Goal: Transaction & Acquisition: Book appointment/travel/reservation

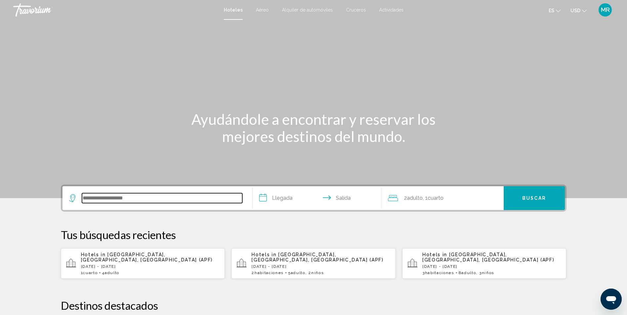
click at [108, 198] on input "Search widget" at bounding box center [162, 198] width 160 height 10
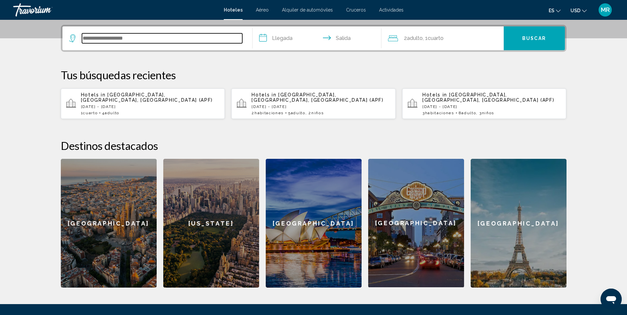
scroll to position [163, 0]
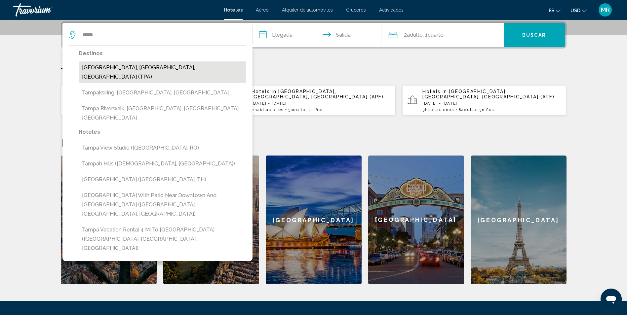
click at [124, 70] on button "[GEOGRAPHIC_DATA], [GEOGRAPHIC_DATA], [GEOGRAPHIC_DATA] (TPA)" at bounding box center [162, 72] width 167 height 22
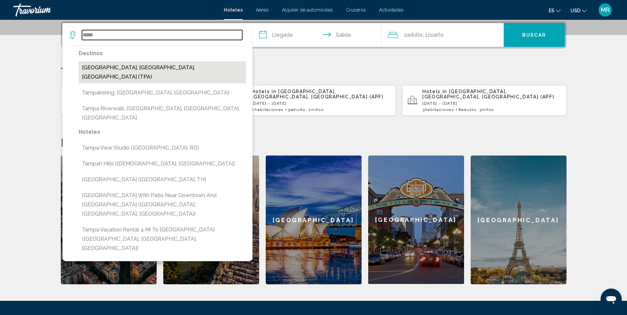
type input "**********"
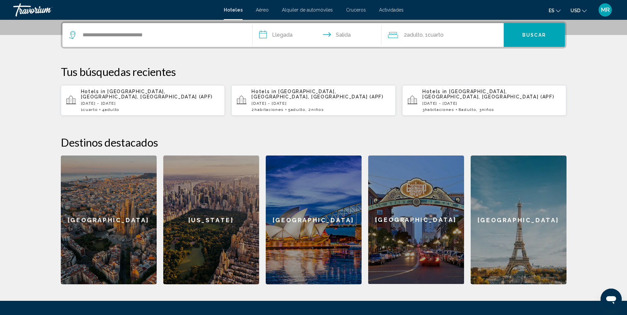
click at [277, 34] on input "**********" at bounding box center [318, 36] width 132 height 26
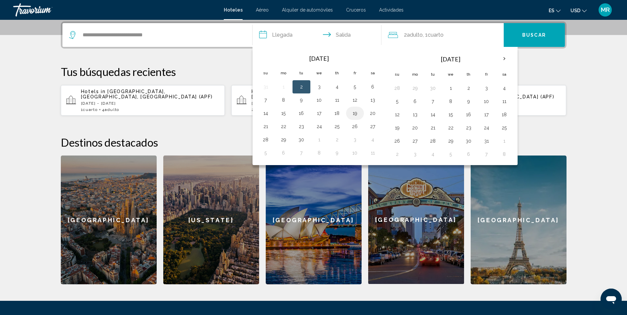
click at [357, 112] on button "19" at bounding box center [355, 113] width 11 height 9
click at [264, 129] on button "21" at bounding box center [265, 126] width 11 height 9
type input "**********"
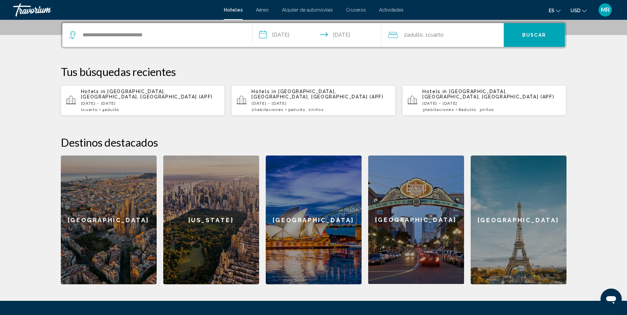
click at [415, 38] on span "2 Adulto Adulto" at bounding box center [413, 34] width 19 height 9
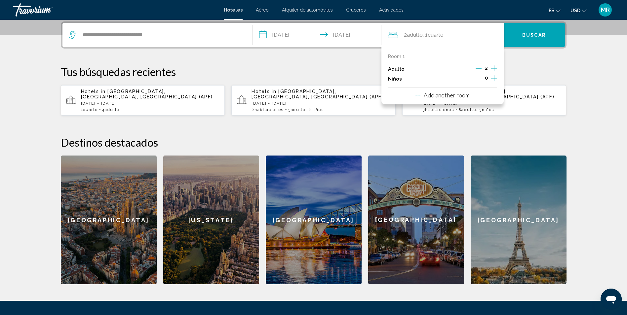
click at [492, 77] on icon "Increment children" at bounding box center [494, 78] width 6 height 8
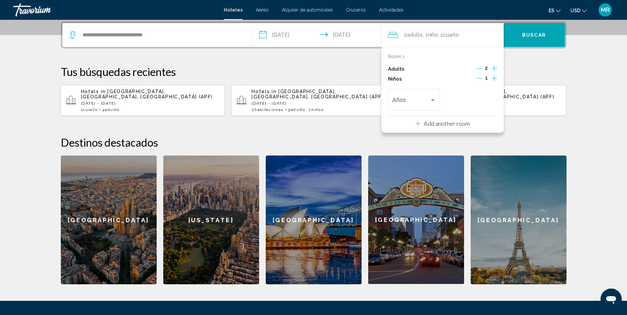
click at [492, 77] on icon "Increment children" at bounding box center [494, 78] width 6 height 8
click at [490, 67] on div "2" at bounding box center [485, 69] width 21 height 10
click at [446, 121] on p "Add another room" at bounding box center [447, 123] width 46 height 7
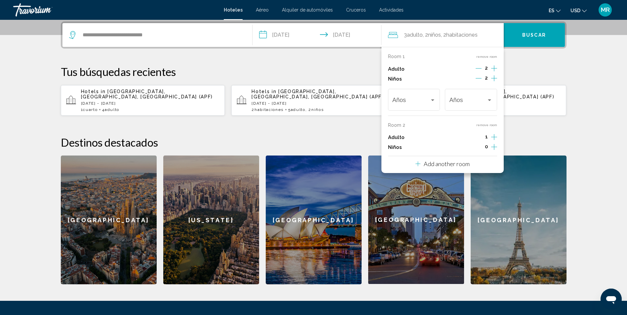
click at [493, 135] on icon "Increment adults" at bounding box center [494, 137] width 6 height 8
click at [493, 146] on icon "Increment children" at bounding box center [494, 147] width 6 height 8
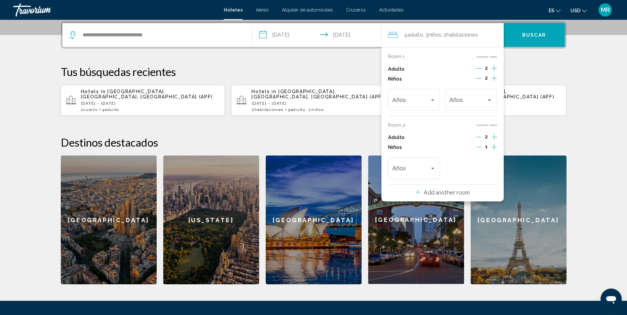
click at [493, 146] on icon "Increment children" at bounding box center [494, 147] width 6 height 8
click at [465, 193] on p "Add another room" at bounding box center [447, 192] width 46 height 7
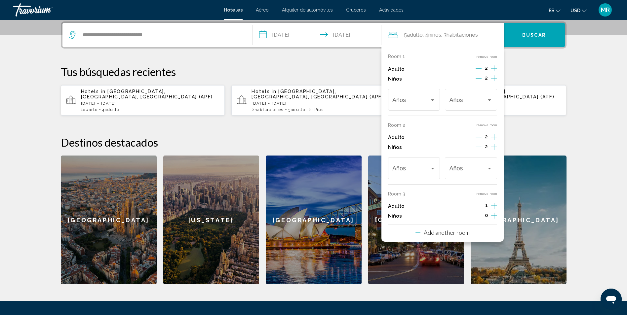
click at [494, 140] on icon "Increment adults" at bounding box center [494, 137] width 6 height 6
drag, startPoint x: 481, startPoint y: 205, endPoint x: 489, endPoint y: 210, distance: 8.9
click at [481, 205] on icon "Decrement adults" at bounding box center [479, 206] width 6 height 6
click at [492, 151] on icon "Increment children" at bounding box center [494, 147] width 6 height 8
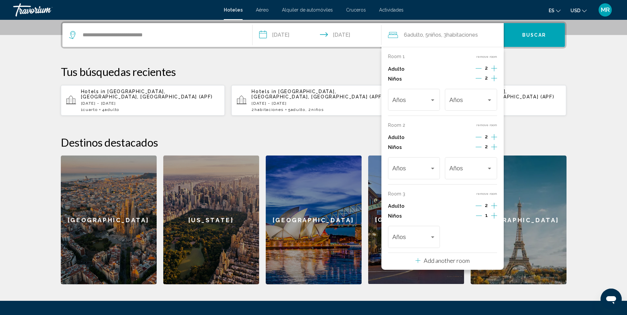
click at [492, 151] on icon "Increment children" at bounding box center [494, 147] width 6 height 8
click at [432, 238] on div "Travelers: 6 adults, 6 children" at bounding box center [432, 238] width 3 height 2
click at [400, 193] on span "5" at bounding box center [413, 190] width 43 height 18
click at [488, 241] on div "5" at bounding box center [470, 239] width 43 height 7
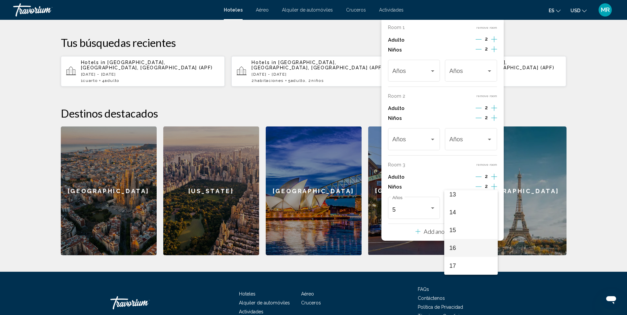
scroll to position [225, 0]
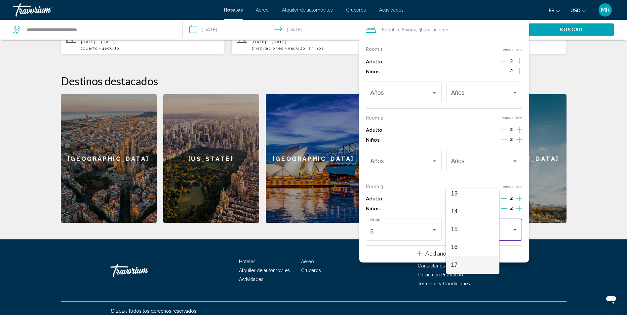
click at [453, 261] on span "17" at bounding box center [472, 265] width 43 height 18
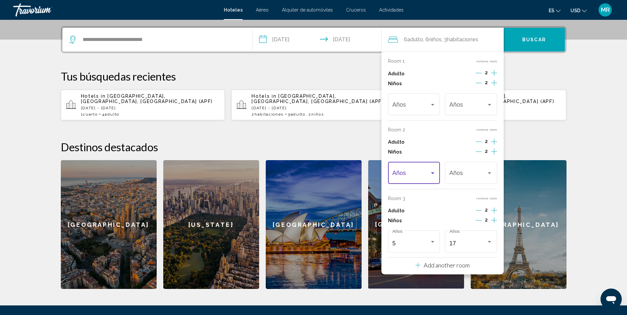
click at [420, 174] on span "Travelers: 6 adults, 6 children" at bounding box center [410, 174] width 37 height 7
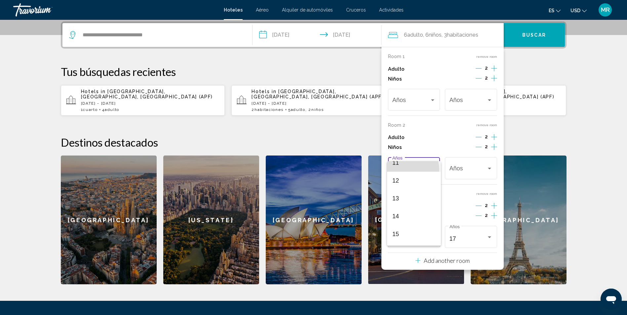
click at [399, 170] on span "11" at bounding box center [413, 163] width 43 height 18
click at [477, 169] on div "11" at bounding box center [467, 170] width 37 height 7
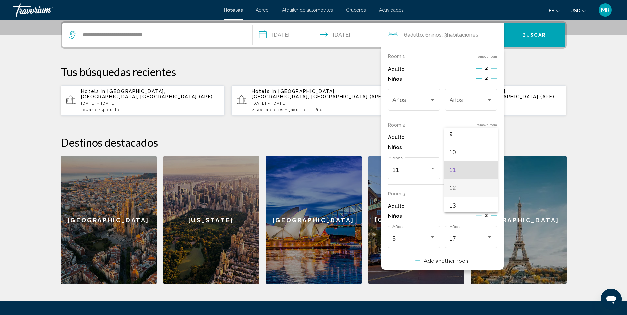
click at [464, 186] on span "12" at bounding box center [470, 188] width 43 height 18
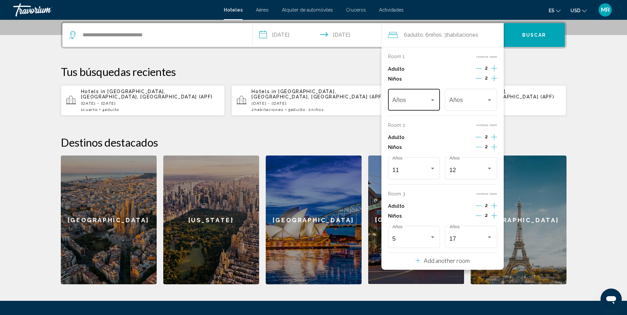
click at [423, 106] on div "Años" at bounding box center [413, 98] width 43 height 23
click at [396, 171] on span "17" at bounding box center [413, 174] width 43 height 18
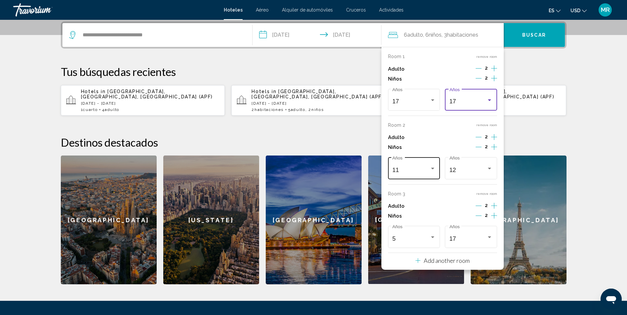
scroll to position [237, 0]
click at [483, 98] on div "17" at bounding box center [467, 101] width 37 height 7
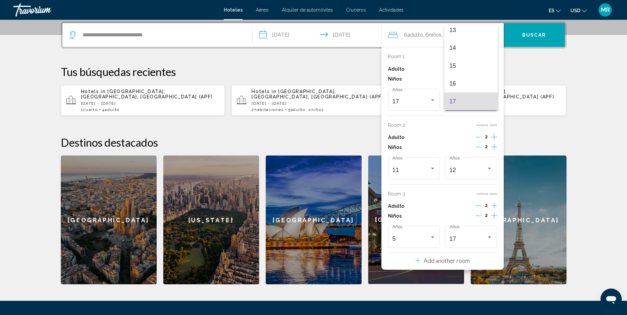
click at [416, 73] on div at bounding box center [313, 157] width 627 height 315
click at [495, 101] on div "17 Años" at bounding box center [471, 98] width 52 height 23
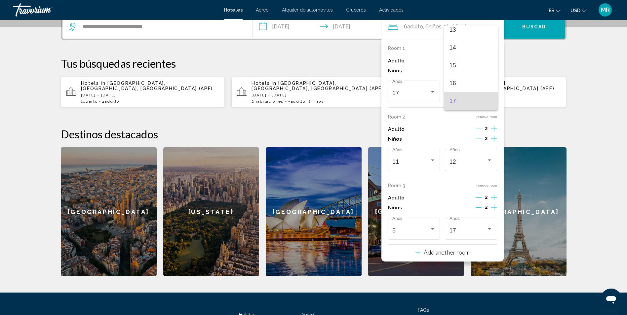
scroll to position [225, 0]
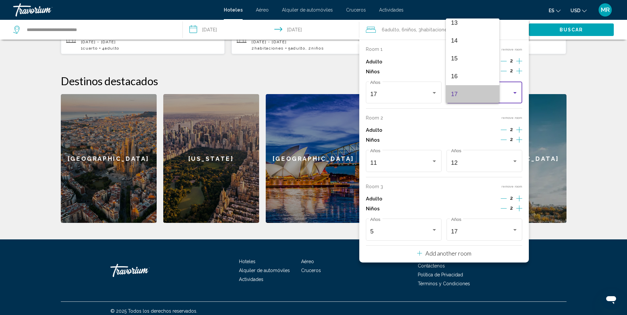
click at [475, 94] on span "17" at bounding box center [472, 94] width 43 height 18
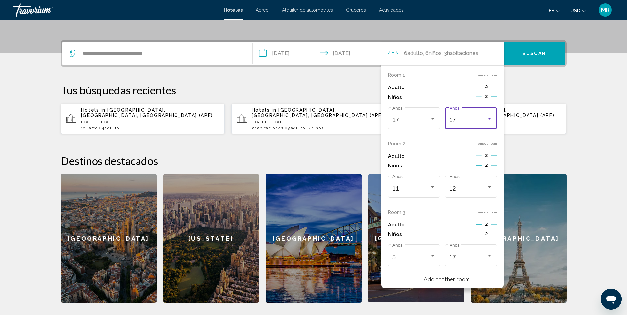
scroll to position [126, 0]
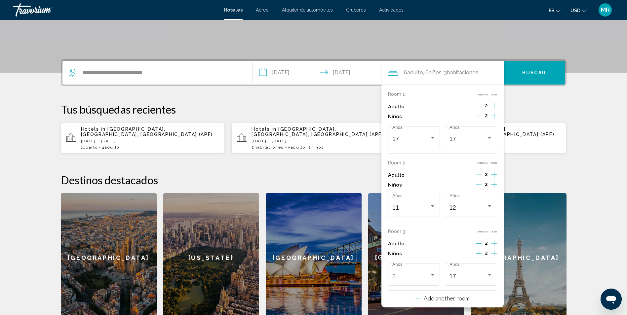
click at [479, 105] on icon "Decrement adults" at bounding box center [478, 106] width 6 height 6
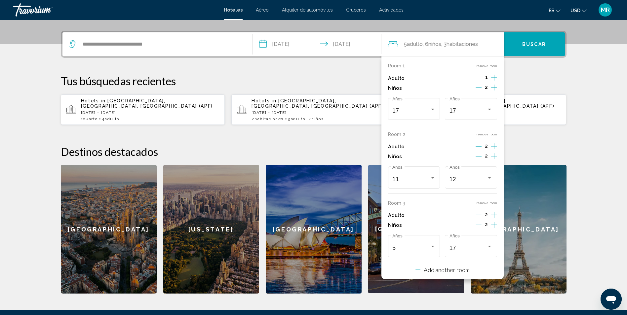
scroll to position [163, 0]
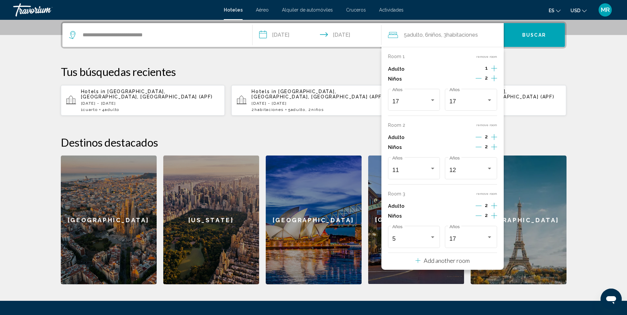
click at [567, 82] on div "**********" at bounding box center [314, 152] width 532 height 263
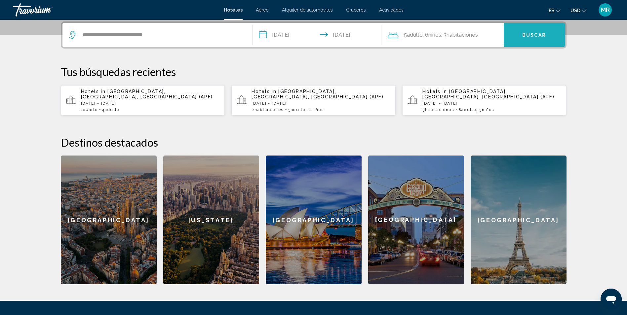
click at [543, 28] on button "Buscar" at bounding box center [534, 35] width 61 height 24
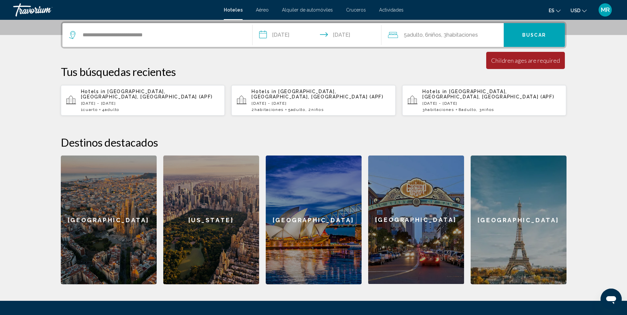
click at [471, 32] on span "habitaciones" at bounding box center [461, 35] width 31 height 6
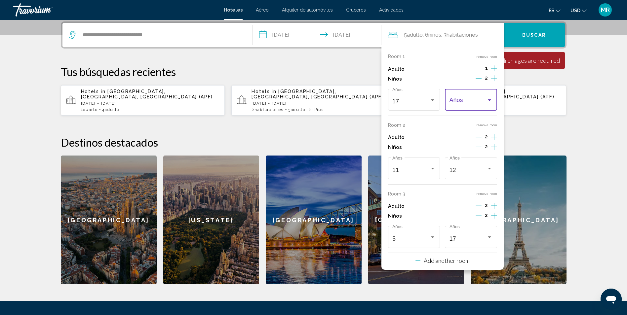
click at [491, 101] on div "Travelers: 5 adults, 6 children" at bounding box center [489, 99] width 6 height 5
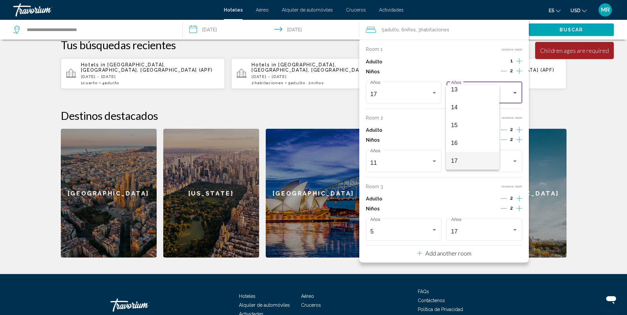
scroll to position [225, 0]
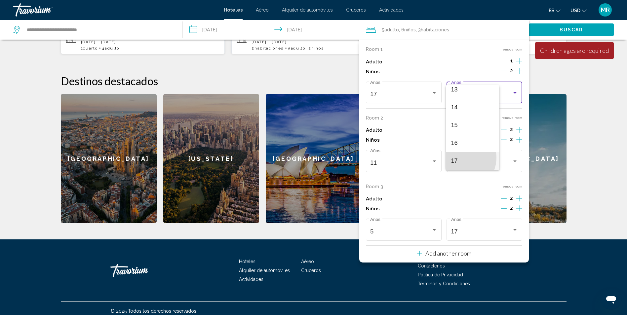
click at [459, 158] on span "17" at bounding box center [472, 161] width 43 height 18
click at [567, 71] on div "**********" at bounding box center [314, 91] width 532 height 263
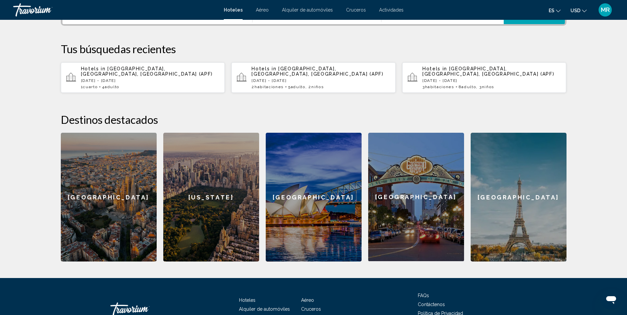
scroll to position [126, 0]
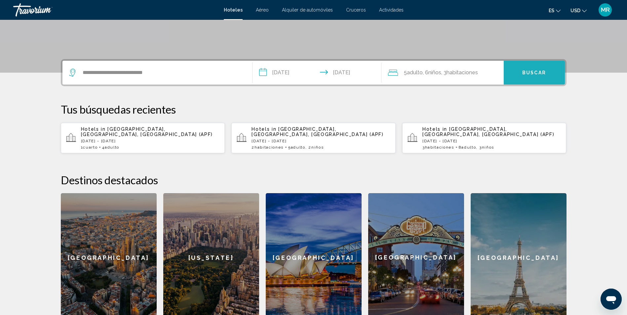
click at [526, 75] on span "Buscar" at bounding box center [534, 72] width 24 height 5
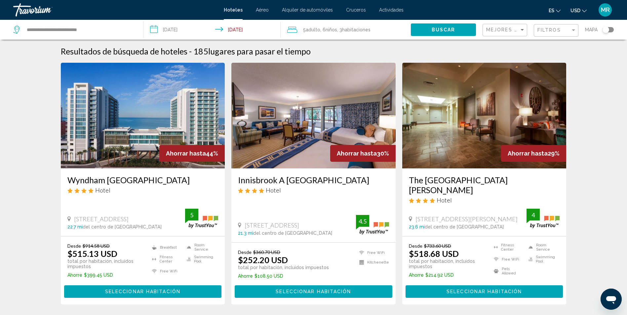
click at [123, 105] on img "Main content" at bounding box center [143, 116] width 164 height 106
click at [96, 180] on h3 "Wyndham [GEOGRAPHIC_DATA]" at bounding box center [142, 180] width 151 height 10
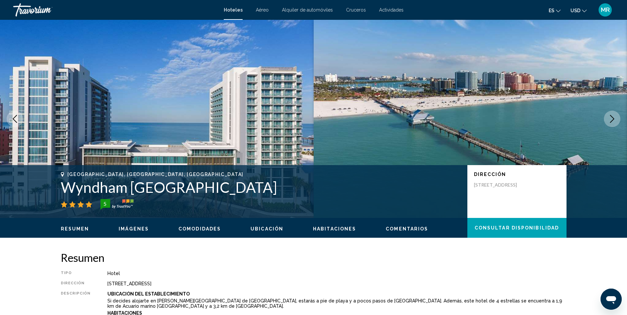
drag, startPoint x: 96, startPoint y: 180, endPoint x: 386, endPoint y: 189, distance: 289.6
click at [386, 189] on h1 "Wyndham [GEOGRAPHIC_DATA]" at bounding box center [261, 187] width 400 height 17
drag, startPoint x: 291, startPoint y: 185, endPoint x: 70, endPoint y: 185, distance: 221.7
click at [63, 186] on h1 "Wyndham [GEOGRAPHIC_DATA]" at bounding box center [261, 187] width 400 height 17
drag, startPoint x: 70, startPoint y: 185, endPoint x: 121, endPoint y: 184, distance: 51.6
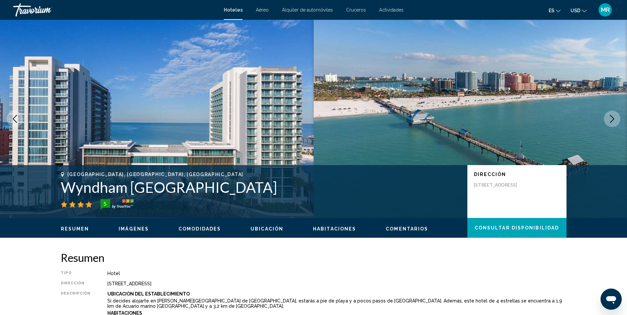
copy h1 "Wyndham [GEOGRAPHIC_DATA]"
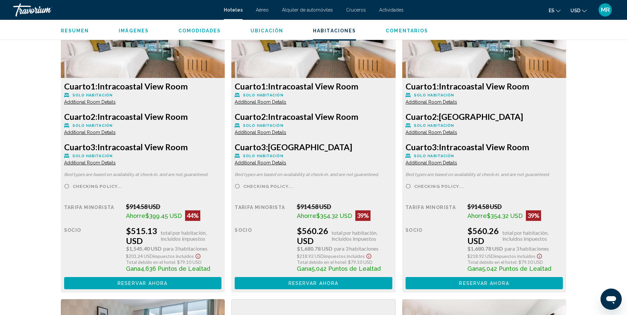
scroll to position [992, 0]
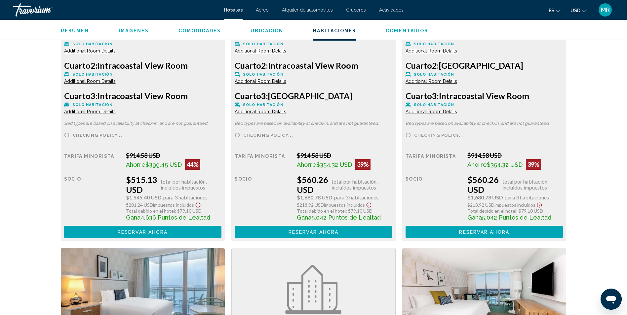
click at [166, 233] on span "Reservar ahora" at bounding box center [143, 232] width 50 height 5
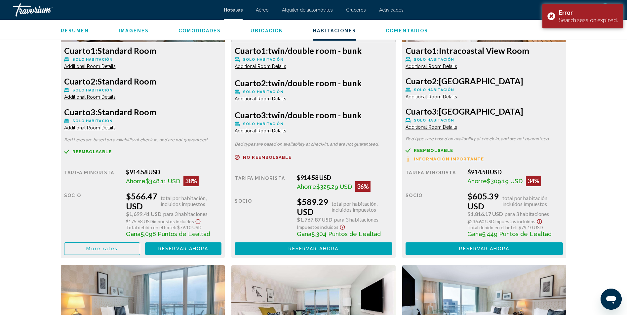
scroll to position [1289, 0]
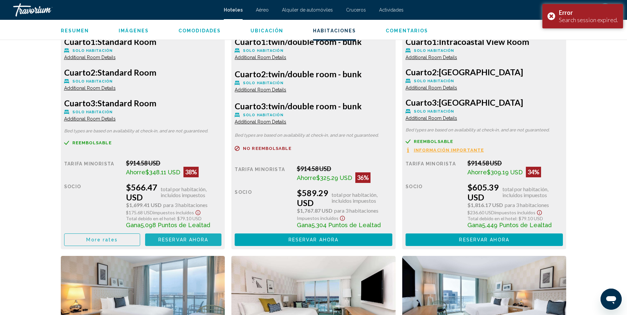
click at [181, 245] on button "Reservar ahora Ya no está disponible" at bounding box center [183, 240] width 76 height 12
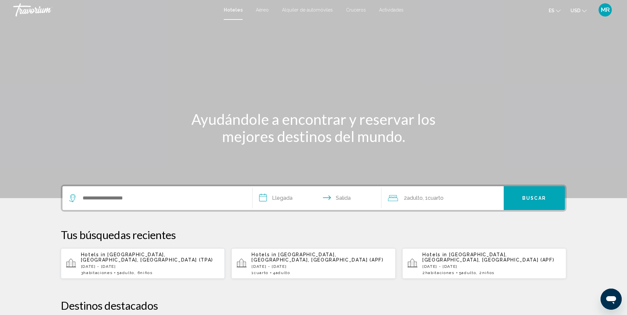
click at [115, 204] on div "Search widget" at bounding box center [157, 198] width 176 height 24
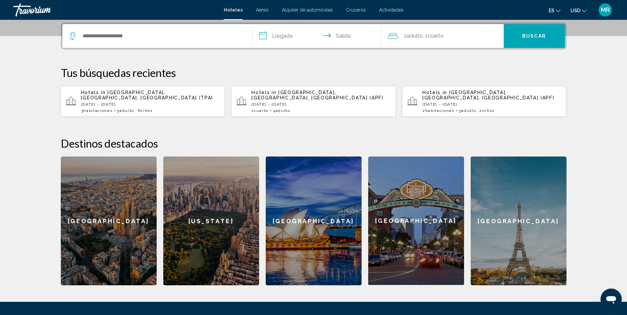
scroll to position [163, 0]
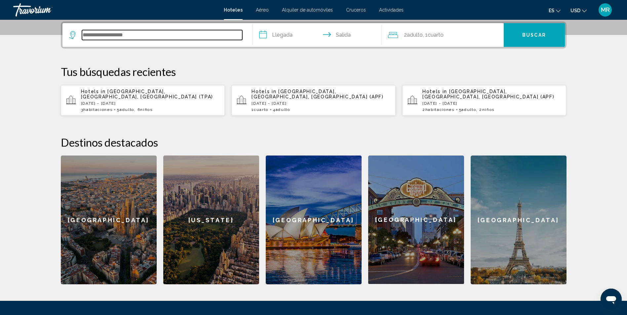
click at [89, 35] on input "Search widget" at bounding box center [162, 35] width 160 height 10
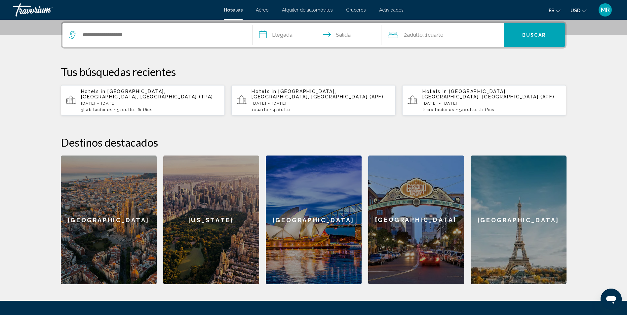
click at [161, 108] on app-hotels-recent-search "Hotels in [GEOGRAPHIC_DATA], [GEOGRAPHIC_DATA], [GEOGRAPHIC_DATA] (TPA) [DATE] …" at bounding box center [143, 100] width 164 height 30
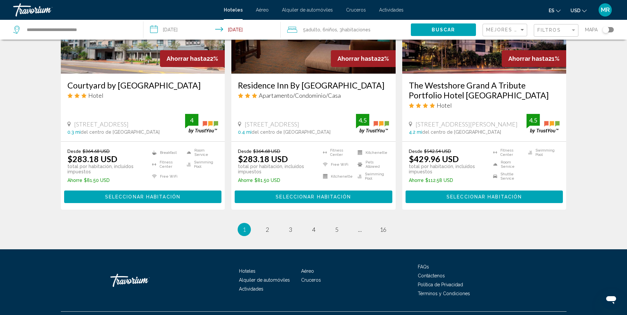
scroll to position [869, 0]
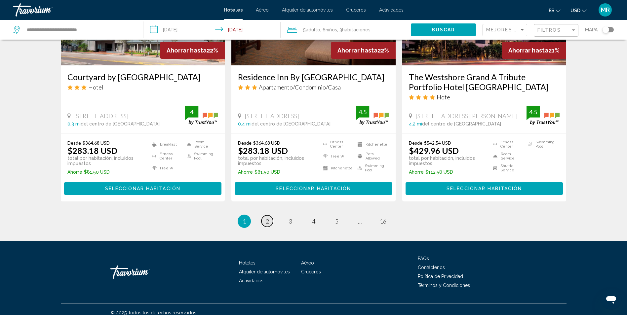
click at [266, 218] on span "2" at bounding box center [267, 221] width 3 height 7
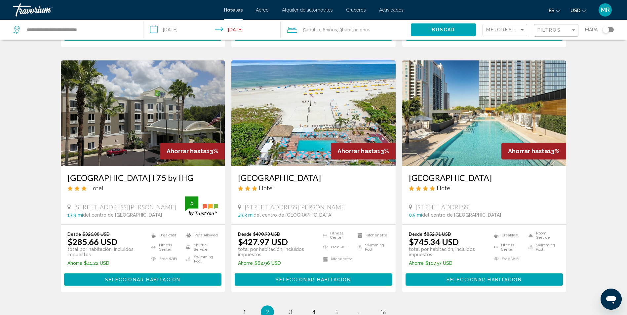
scroll to position [760, 0]
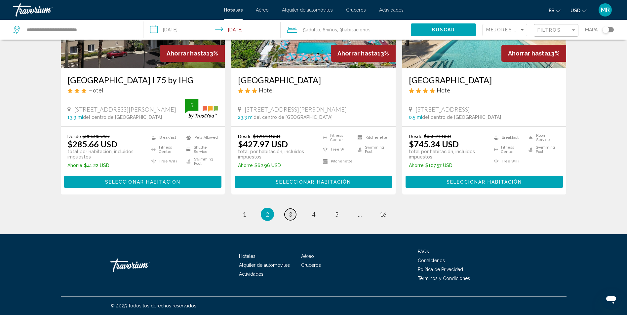
click at [286, 216] on link "page 3" at bounding box center [290, 215] width 12 height 12
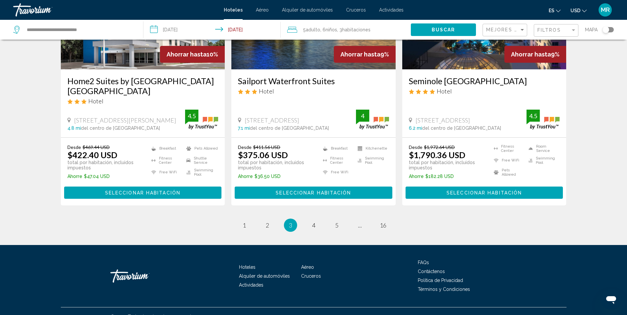
scroll to position [865, 0]
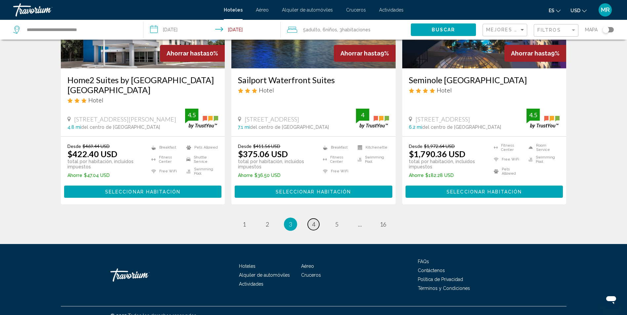
click at [309, 219] on link "page 4" at bounding box center [314, 225] width 12 height 12
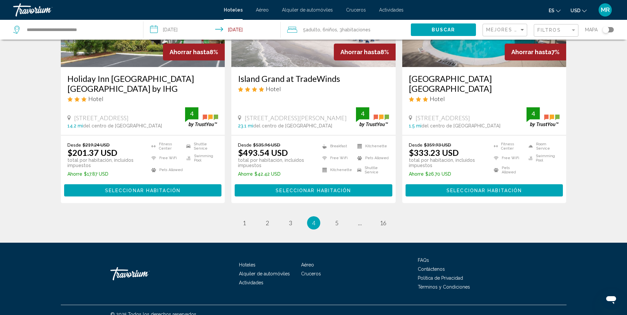
scroll to position [869, 0]
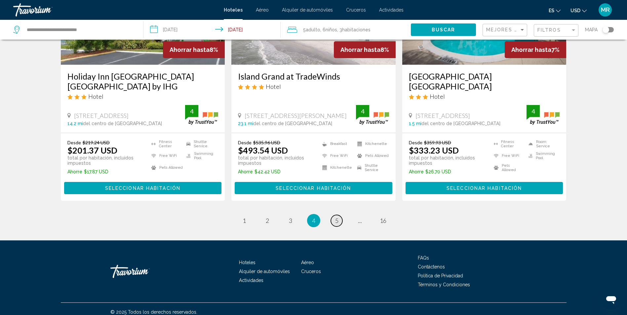
click at [334, 215] on link "page 5" at bounding box center [337, 221] width 12 height 12
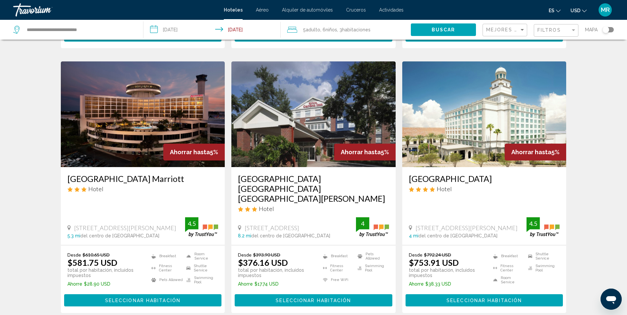
scroll to position [858, 0]
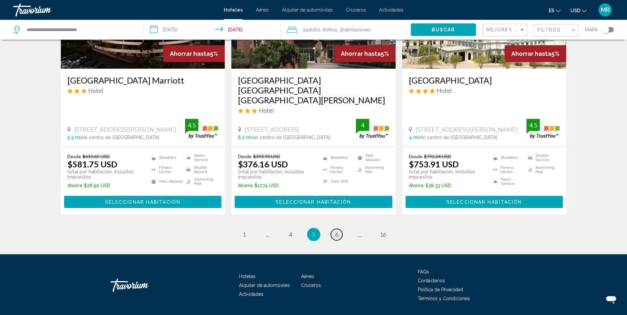
click at [338, 231] on span "6" at bounding box center [336, 234] width 3 height 7
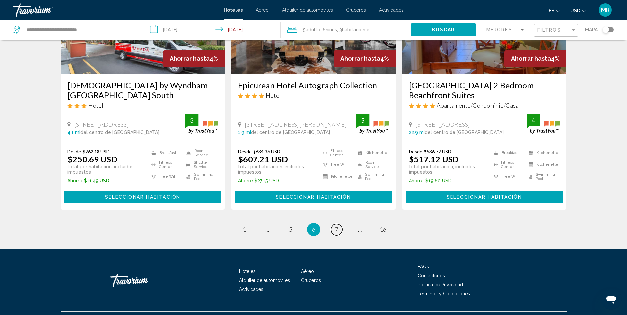
scroll to position [862, 0]
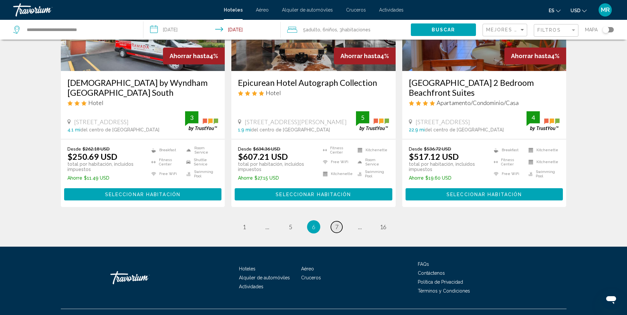
click at [338, 223] on span "7" at bounding box center [336, 226] width 3 height 7
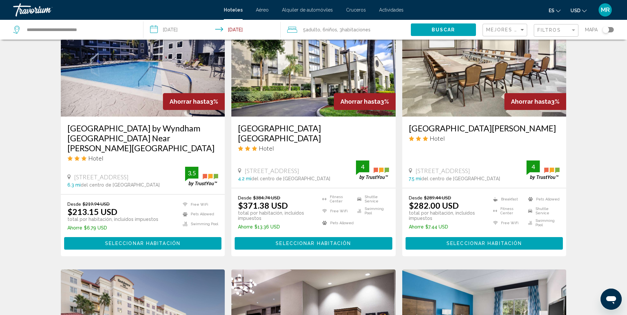
scroll to position [297, 0]
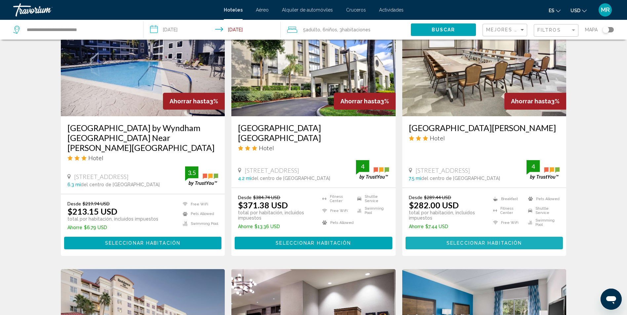
click at [478, 245] on span "Seleccionar habitación" at bounding box center [483, 243] width 75 height 5
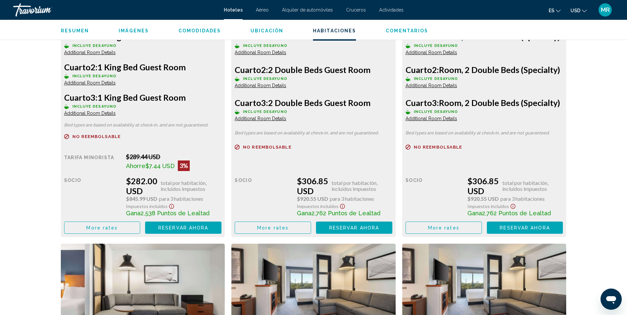
scroll to position [991, 0]
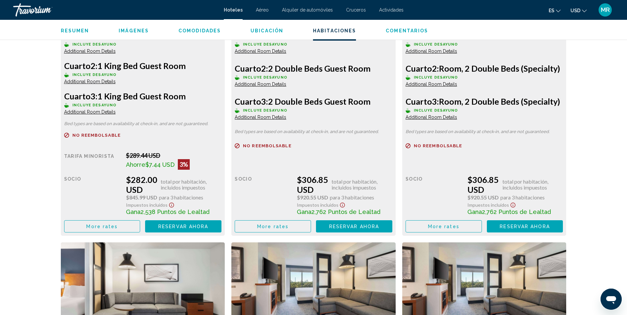
click at [208, 224] on span "Reservar ahora Ya no está disponible" at bounding box center [183, 226] width 50 height 5
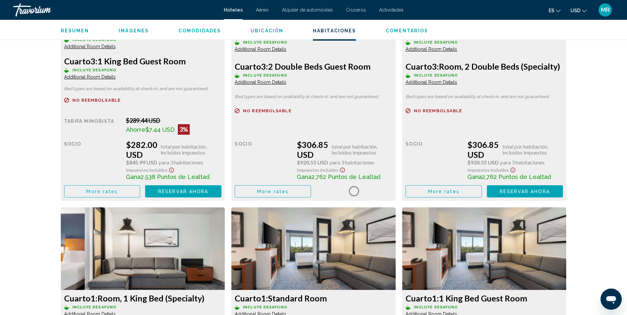
scroll to position [1123, 0]
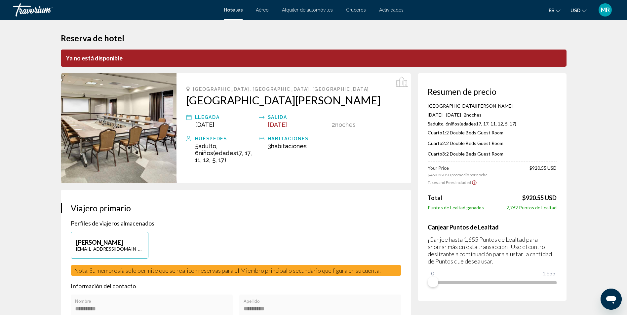
click at [29, 10] on div "Travorium" at bounding box center [46, 9] width 66 height 13
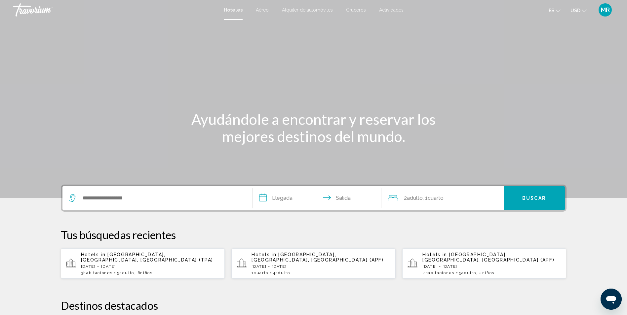
click at [19, 6] on div "Travorium" at bounding box center [46, 9] width 66 height 13
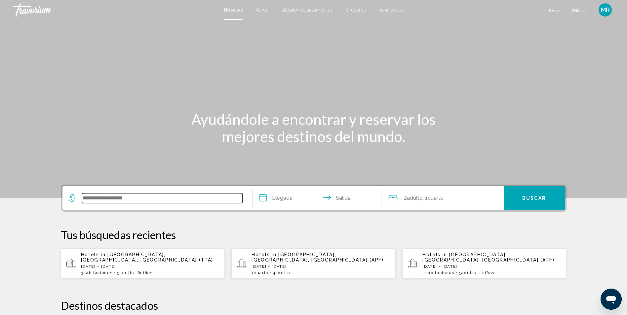
click at [115, 200] on input "Search widget" at bounding box center [162, 198] width 160 height 10
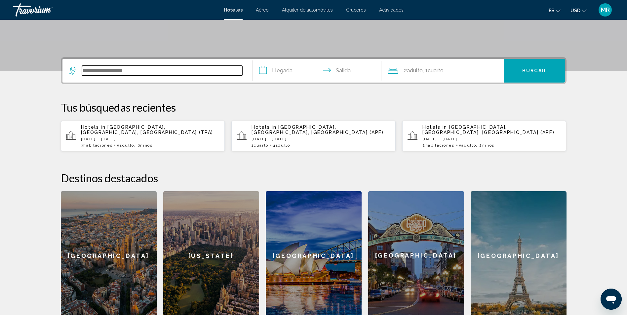
scroll to position [163, 0]
